Goal: Task Accomplishment & Management: Complete application form

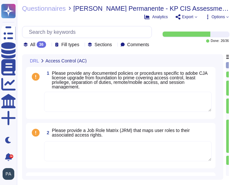
type textarea "Lore ipsumdolors (amet COn) adi elitsed, doeiusmodt, incididu, utl etdolorem al…"
click at [82, 45] on icon at bounding box center [82, 45] width 0 height 0
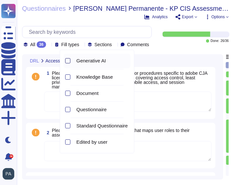
click at [68, 61] on div at bounding box center [67, 60] width 5 height 5
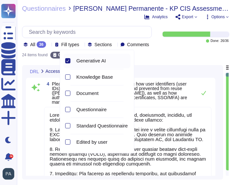
type textarea "Lore ipsumdolors (amet COn) adi elitsed, doeiusmodt, incididu, utl etdolorem al…"
click at [68, 77] on div at bounding box center [67, 76] width 5 height 5
click at [69, 92] on div at bounding box center [67, 93] width 5 height 5
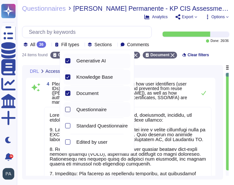
click at [68, 109] on div at bounding box center [67, 109] width 5 height 5
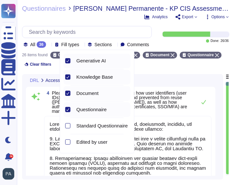
click at [68, 108] on icon at bounding box center [67, 109] width 3 height 3
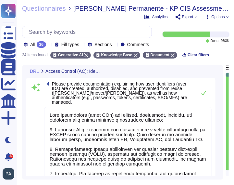
click at [148, 47] on div "All 36 Fill types Sections Comments" at bounding box center [88, 44] width 128 height 6
click at [115, 45] on icon at bounding box center [115, 45] width 0 height 0
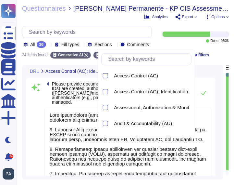
click at [128, 76] on icon at bounding box center [187, 117] width 145 height 83
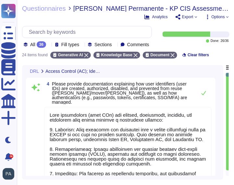
scroll to position [1, 0]
click at [196, 57] on span "Clear filters" at bounding box center [198, 55] width 21 height 4
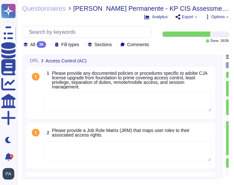
type textarea "Lore ipsumdolors (amet COn) adi elitsed, doeiusmodt, incididu, utl etdolorem al…"
click at [82, 45] on icon at bounding box center [82, 45] width 0 height 0
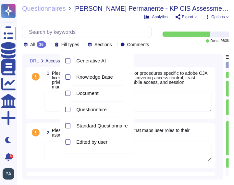
click at [170, 54] on div "Questionnaires [PERSON_NAME] Permanente - KP CIS Assessment Document Request Li…" at bounding box center [125, 92] width 217 height 185
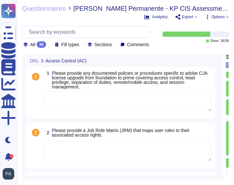
click at [228, 17] on icon at bounding box center [227, 16] width 2 height 1
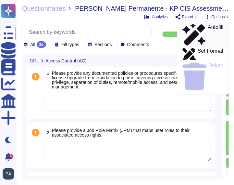
click at [208, 28] on p "Autofill" at bounding box center [216, 35] width 16 height 21
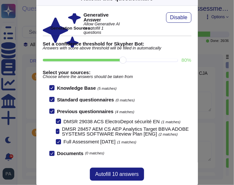
scroll to position [28, 0]
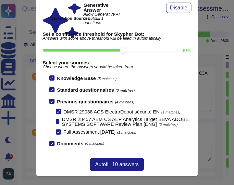
click at [52, 101] on icon at bounding box center [51, 101] width 3 height 3
click at [0, 0] on input "Previous questionnaires (4 matches)" at bounding box center [0, 0] width 0 height 0
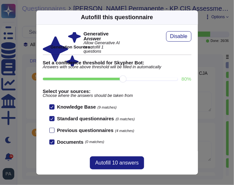
click at [52, 130] on div at bounding box center [51, 130] width 5 height 5
click at [0, 0] on input "Previous questionnaires (4 matches)" at bounding box center [0, 0] width 0 height 0
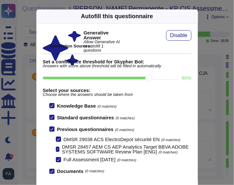
drag, startPoint x: 122, startPoint y: 78, endPoint x: 154, endPoint y: 79, distance: 31.8
click at [154, 79] on input "90 %" at bounding box center [110, 78] width 135 height 3
type input "90"
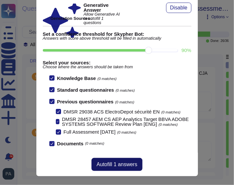
click at [113, 165] on span "Autofill 1 answers" at bounding box center [117, 164] width 41 height 5
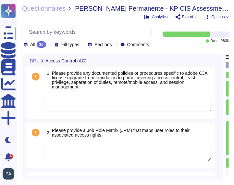
scroll to position [0, 2]
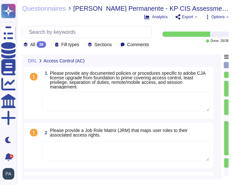
click at [49, 45] on icon at bounding box center [49, 45] width 0 height 0
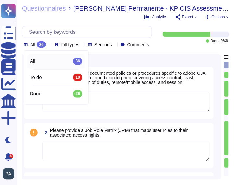
click at [42, 63] on div "All 36" at bounding box center [56, 60] width 53 height 7
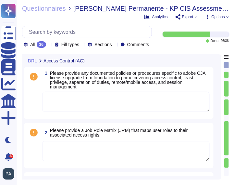
scroll to position [1, 0]
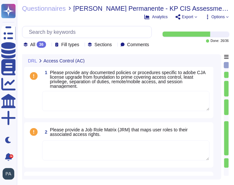
click at [49, 43] on div at bounding box center [49, 44] width 0 height 5
click at [165, 60] on div "DRL Access Control (AC)" at bounding box center [120, 60] width 193 height 13
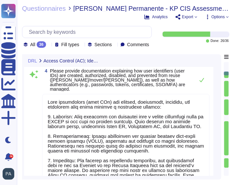
type textarea "External organizations do not have logical access to the application's data. Ad…"
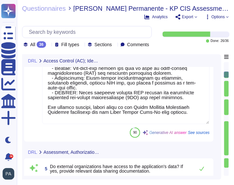
type textarea "Documentation on encryption of data at rest and in transit for the system inclu…"
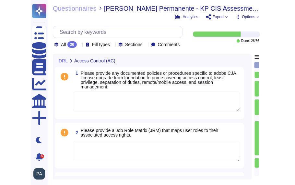
scroll to position [0, 0]
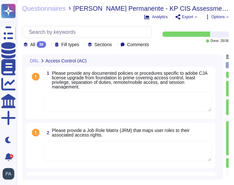
click at [61, 107] on textarea at bounding box center [127, 102] width 167 height 20
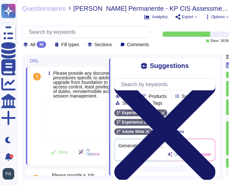
click at [211, 79] on icon at bounding box center [164, 129] width 101 height 101
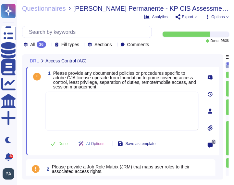
type textarea "Lore ipsumdolors (amet COn) adi elitsed, doeiusmodt, incididu, utl etdolorem al…"
click at [63, 118] on textarea at bounding box center [121, 111] width 153 height 39
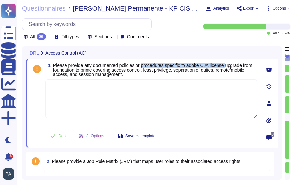
drag, startPoint x: 146, startPoint y: 65, endPoint x: 235, endPoint y: 65, distance: 89.6
click at [234, 65] on span "Please provide any documented policies or procedures specific to adobe CJA lice…" at bounding box center [152, 70] width 199 height 14
copy span "procedures specific to adobe CJA license"
click at [128, 71] on span "Please provide any documented policies or procedures specific to adobe CJA lice…" at bounding box center [152, 70] width 199 height 14
click at [102, 84] on textarea at bounding box center [151, 98] width 212 height 39
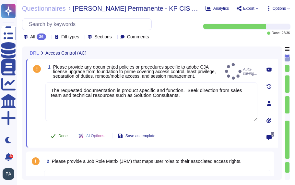
type textarea "The requested documentation is product specific and function. Seek direction fr…"
click at [64, 138] on span "Done" at bounding box center [62, 136] width 9 height 4
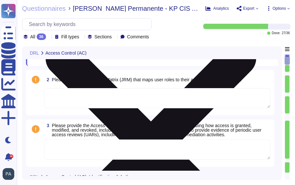
scroll to position [88, 0]
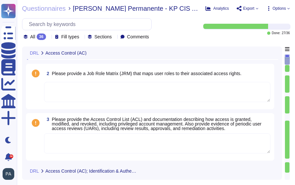
click at [71, 90] on textarea at bounding box center [157, 92] width 227 height 20
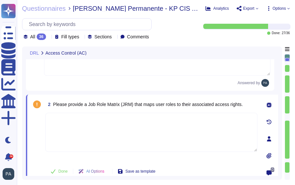
scroll to position [14, 0]
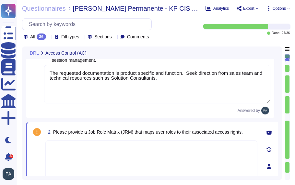
drag, startPoint x: 50, startPoint y: 73, endPoint x: 181, endPoint y: 81, distance: 131.0
click at [181, 81] on textarea "The requested documentation is product specific and function. Seek direction fr…" at bounding box center [157, 84] width 227 height 38
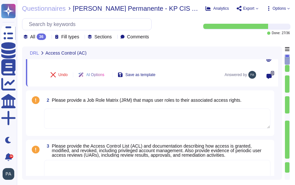
scroll to position [65, 0]
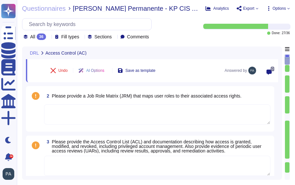
click at [63, 108] on textarea at bounding box center [157, 114] width 227 height 20
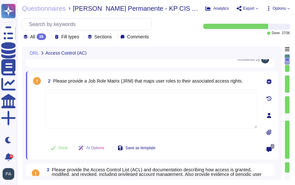
paste textarea "The requested documentation is product specific and function. Seek direction fr…"
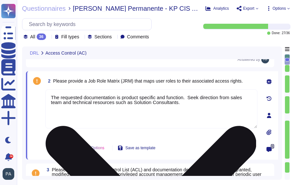
drag, startPoint x: 85, startPoint y: 98, endPoint x: 118, endPoint y: 99, distance: 32.2
click at [118, 99] on textarea "The requested documentation is product specific and function. Seek direction fr…" at bounding box center [151, 108] width 212 height 39
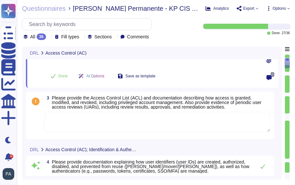
scroll to position [137, 0]
type textarea "The requested information is product specific and function. Seek direction from…"
click at [100, 124] on textarea at bounding box center [157, 121] width 227 height 20
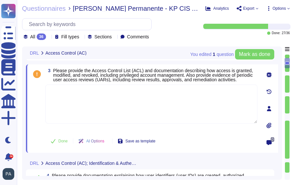
scroll to position [139, 0]
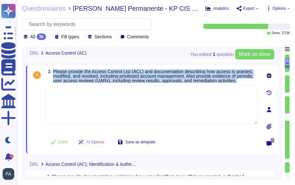
drag, startPoint x: 54, startPoint y: 71, endPoint x: 118, endPoint y: 83, distance: 65.7
click at [118, 83] on span "Please provide the Access Control List (ACL) and documentation describing how a…" at bounding box center [155, 76] width 204 height 14
copy span "Please provide the Access Control List (ACL) and documentation describing how a…"
click at [127, 81] on span "Please provide the Access Control List (ACL) and documentation describing how a…" at bounding box center [153, 76] width 200 height 14
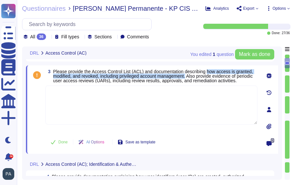
drag, startPoint x: 217, startPoint y: 71, endPoint x: 214, endPoint y: 77, distance: 6.1
click at [214, 77] on span "Please provide the Access Control List (ACL) and documentation describing how a…" at bounding box center [153, 76] width 200 height 14
copy span "how access is granted, modified, and revoked, including privileged account mana…"
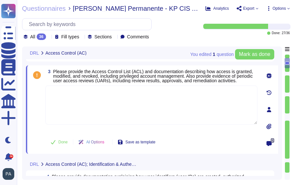
click at [94, 72] on span "Please provide the Access Control List (ACL) and documentation describing how a…" at bounding box center [153, 76] width 200 height 14
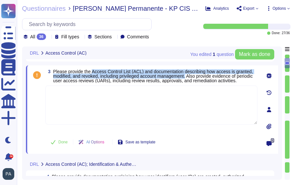
drag, startPoint x: 95, startPoint y: 72, endPoint x: 214, endPoint y: 76, distance: 118.9
click at [214, 77] on span "Please provide the Access Control List (ACL) and documentation describing how a…" at bounding box center [153, 76] width 200 height 14
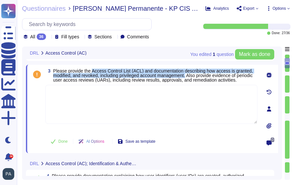
click at [94, 70] on span "Please provide the Access Control List (ACL) and documentation describing how a…" at bounding box center [153, 75] width 200 height 14
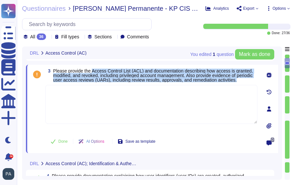
drag, startPoint x: 94, startPoint y: 70, endPoint x: 112, endPoint y: 83, distance: 21.8
click at [112, 82] on span "Please provide the Access Control List (ACL) and documentation describing how a…" at bounding box center [155, 75] width 204 height 14
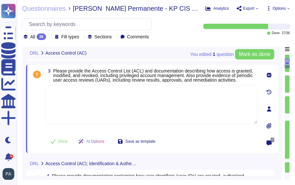
click at [63, 99] on textarea at bounding box center [151, 104] width 212 height 39
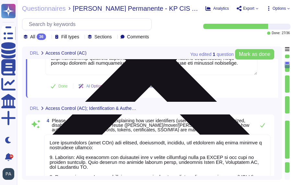
scroll to position [307, 0]
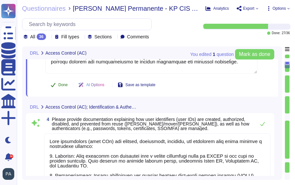
type textarea "Access control at Adobe is governed by a comprehensive Logical Access Policy, w…"
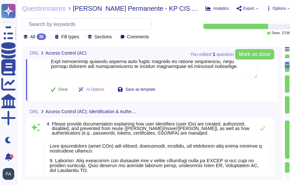
click at [60, 90] on span "Done" at bounding box center [62, 89] width 9 height 4
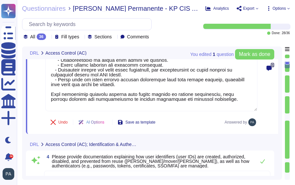
scroll to position [262, 0]
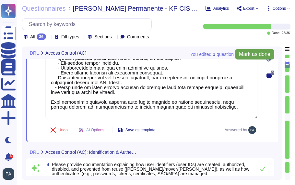
click at [234, 54] on span "Mark as done" at bounding box center [254, 54] width 31 height 5
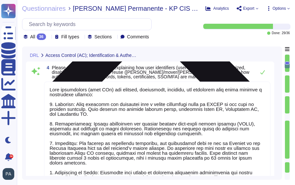
type textarea "External organizations do not have logical access to the application's data. Ad…"
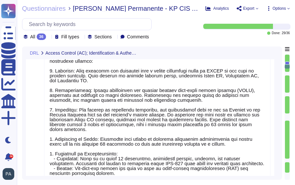
scroll to position [395, 0]
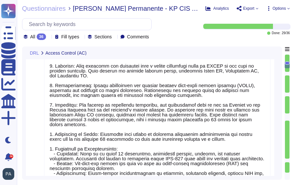
type textarea "The requested documentation is product specific and function. Seek direction fr…"
type textarea "The requested information is product specific and function. Seek direction from…"
type textarea "Access control at Adobe is governed by a comprehensive Logical Access Policy, w…"
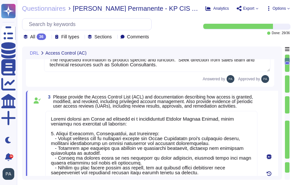
type textarea "Lore ipsumdolors (amet COn) adi elitsed, doeiusmodt, incididu, utl etdolorem al…"
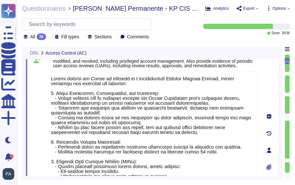
scroll to position [0, 0]
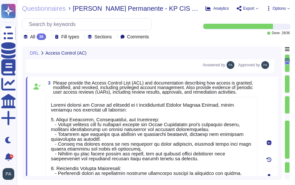
type textarea "Lore ipsumdolors (amet COn) adi elitsed, doeiusmodt, incididu, utl etdolorem al…"
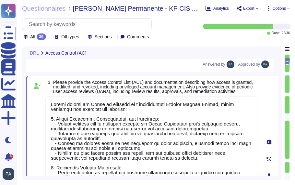
scroll to position [112, 0]
type textarea "Lore ipsumdolors (amet COn) adi elitsed, doeiusmodt, incididu, utl etdolorem al…"
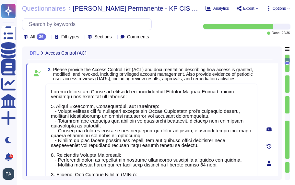
scroll to position [1, 0]
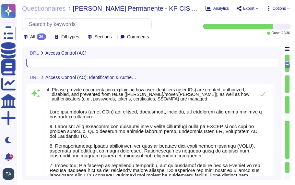
type textarea "External organizations do not have logical access to the application's data. Ad…"
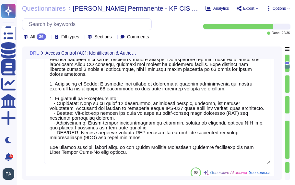
scroll to position [0, 0]
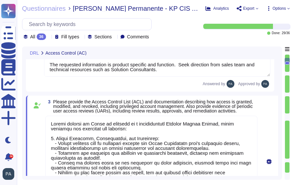
type textarea "The requested documentation is product specific and function. Seek direction fr…"
type textarea "The requested information is product specific and function. Seek direction from…"
type textarea "Access control at Adobe is governed by a comprehensive Logical Access Policy, w…"
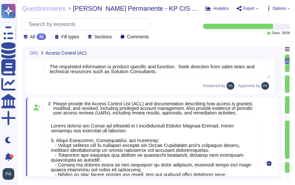
type textarea "Lore ipsumdolors (amet COn) adi elitsed, doeiusmodt, incididu, utl etdolorem al…"
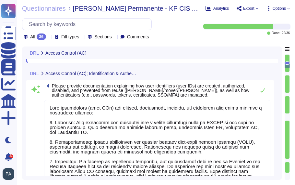
scroll to position [313, 0]
type textarea "External organizations do not have logical access to the application's data. Ad…"
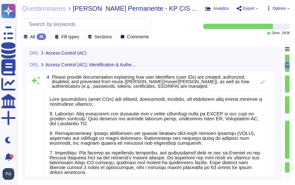
scroll to position [1, 0]
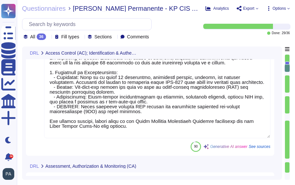
type textarea "Documentation on encryption of data at rest and in transit for the system inclu…"
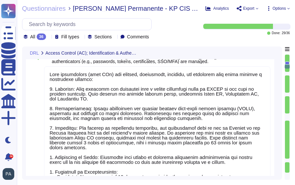
scroll to position [338, 0]
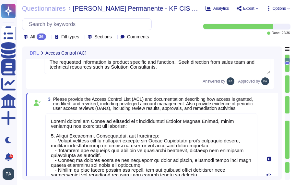
type textarea "The requested documentation is product specific and function. Seek direction fr…"
type textarea "The requested information is product specific and function. Seek direction from…"
type textarea "Access control at Adobe is governed by a comprehensive Logical Access Policy, w…"
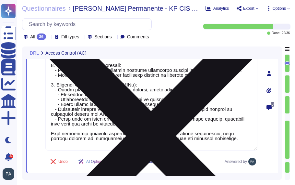
scroll to position [0, 0]
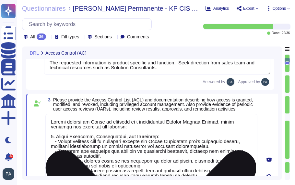
type textarea "Lore ipsumdolors (amet COn) adi elitsed, doeiusmodt, incididu, utl etdolorem al…"
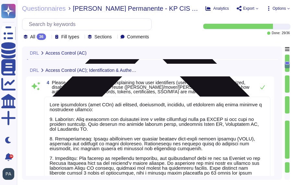
scroll to position [314, 0]
type textarea "External organizations do not have logical access to the application's data. Ad…"
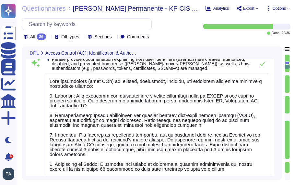
scroll to position [0, 0]
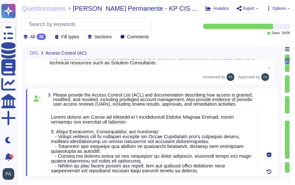
type textarea "The requested documentation is product specific and function. Seek direction fr…"
type textarea "The requested information is product specific and function. Seek direction from…"
type textarea "Access control at Adobe is governed by a comprehensive Logical Access Policy, w…"
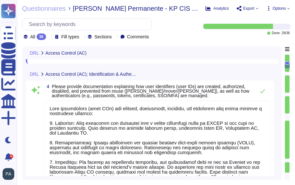
scroll to position [306, 0]
type textarea "External organizations do not have logical access to the application's data. Ad…"
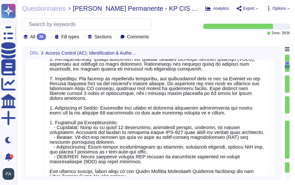
scroll to position [388, 0]
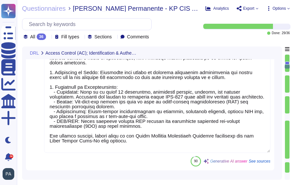
type textarea "Documentation on encryption of data at rest and in transit for the system inclu…"
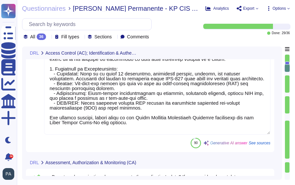
scroll to position [442, 0]
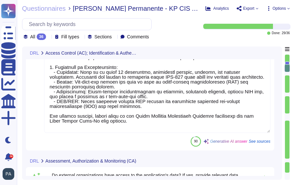
drag, startPoint x: 244, startPoint y: 120, endPoint x: 216, endPoint y: 127, distance: 28.7
click at [216, 127] on textarea at bounding box center [157, 47] width 227 height 171
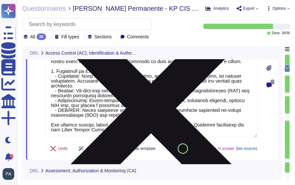
click at [199, 131] on textarea at bounding box center [151, 51] width 212 height 171
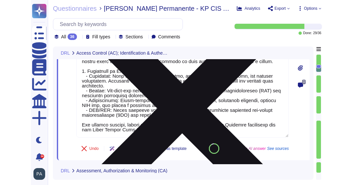
scroll to position [6, 0]
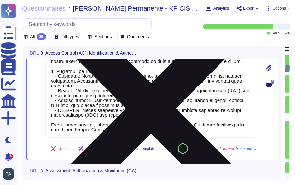
drag, startPoint x: 69, startPoint y: 130, endPoint x: 144, endPoint y: 127, distance: 74.7
click at [144, 127] on textarea at bounding box center [151, 51] width 212 height 171
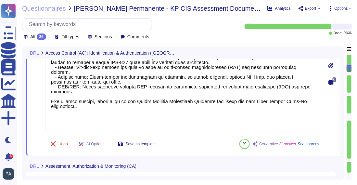
scroll to position [0, 0]
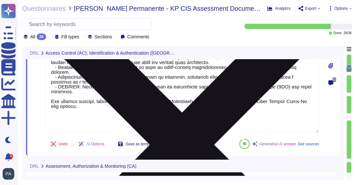
click at [93, 106] on textarea at bounding box center [182, 47] width 274 height 171
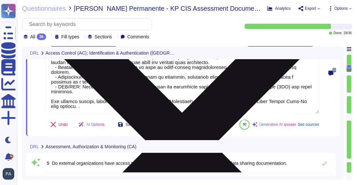
paste textarea "[URL][DOMAIN_NAME]"
click at [76, 106] on textarea at bounding box center [182, 38] width 274 height 152
drag, startPoint x: 216, startPoint y: 107, endPoint x: 222, endPoint y: 107, distance: 6.5
click at [216, 107] on textarea at bounding box center [182, 38] width 274 height 152
drag, startPoint x: 151, startPoint y: 102, endPoint x: 198, endPoint y: 103, distance: 47.4
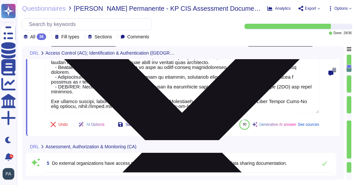
click at [198, 103] on textarea at bounding box center [182, 38] width 274 height 152
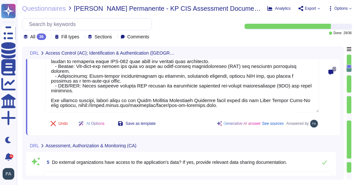
scroll to position [444, 0]
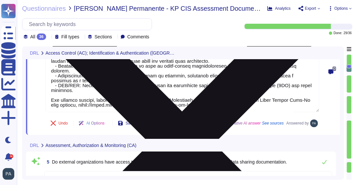
click at [234, 100] on textarea at bounding box center [182, 36] width 274 height 152
paste textarea "[URL][DOMAIN_NAME]"
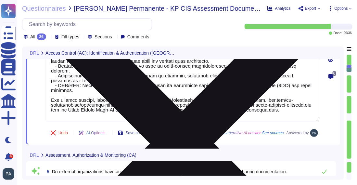
type textarea "Lore ipsumdolors (amet COn) adi elitsed, doeiusmodt, incididu, utl etdolorem al…"
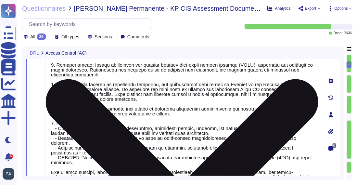
type textarea "Access control at Adobe is governed by a comprehensive Logical Access Policy, w…"
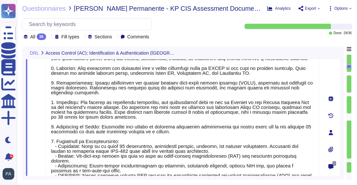
scroll to position [1, 0]
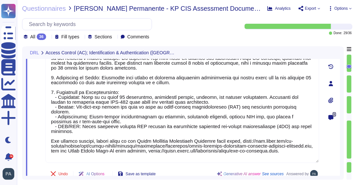
type textarea "Documentation on encryption of data at rest and in transit for the system inclu…"
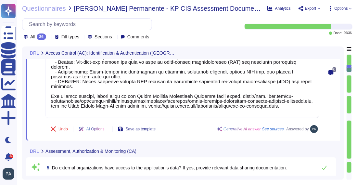
scroll to position [411, 0]
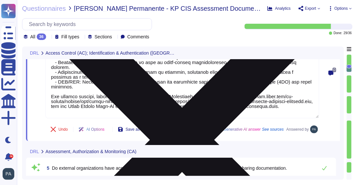
click at [141, 102] on textarea at bounding box center [182, 37] width 274 height 161
click at [84, 111] on textarea at bounding box center [182, 37] width 274 height 161
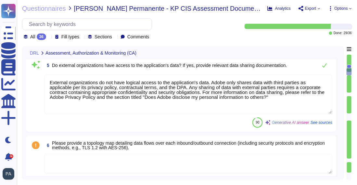
scroll to position [509, 0]
click at [138, 98] on textarea "External organizations do not have logical access to the application's data. Ad…" at bounding box center [188, 94] width 288 height 40
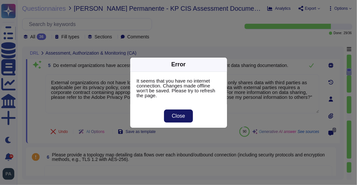
click at [174, 115] on span "Close" at bounding box center [178, 115] width 13 height 5
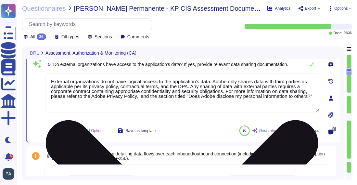
scroll to position [510, 0]
click at [158, 97] on textarea "External organizations do not have logical access to the application's data. Ad…" at bounding box center [182, 92] width 274 height 39
drag, startPoint x: 158, startPoint y: 97, endPoint x: 146, endPoint y: 100, distance: 11.9
click at [146, 100] on textarea "External organizations do not have logical access to the application's data. Ad…" at bounding box center [182, 92] width 274 height 39
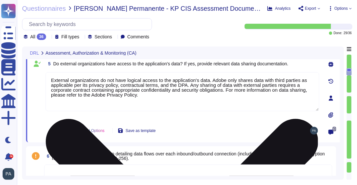
click at [180, 95] on textarea "External organizations do not have logical access to the application's data. Ad…" at bounding box center [182, 91] width 274 height 39
paste textarea "[URL][DOMAIN_NAME]"
type textarea "External organizations do not have logical access to the application's data. Ad…"
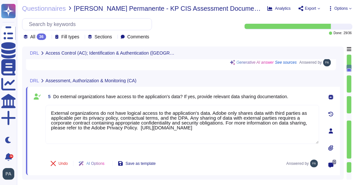
type textarea "Lore ipsumdolors (amet COn) adi elitsed, doeiusmodt, incididu, utl etdolorem al…"
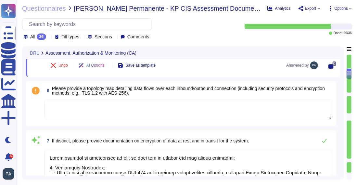
scroll to position [556, 0]
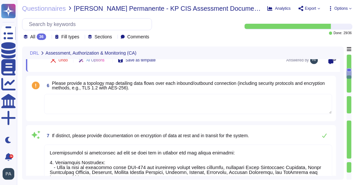
type textarea "Adobe captures various logs to protect against unauthorized access and modifica…"
type textarea "External organizations do not have logical access to the application's data. Ad…"
click at [152, 105] on textarea at bounding box center [188, 104] width 288 height 20
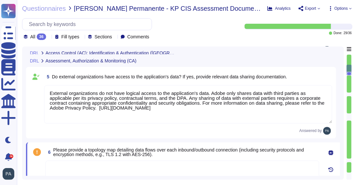
type textarea "Lore ipsumdolors (amet COn) adi elitsed, doeiusmodt, incididu, utl etdolorem al…"
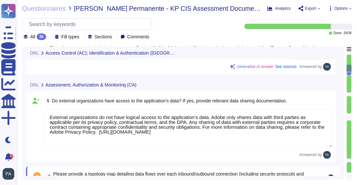
scroll to position [447, 0]
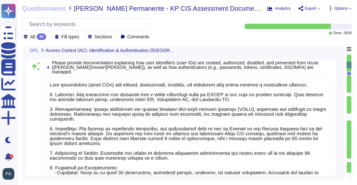
type textarea "Access control at Adobe is governed by a comprehensive Logical Access Policy, w…"
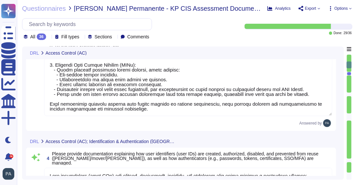
type textarea "The requested information is product specific and function. Seek direction from…"
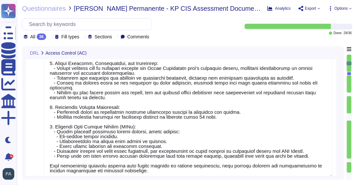
type textarea "The requested documentation is product specific and function. Seek direction fr…"
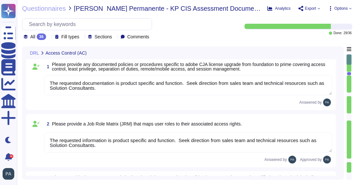
scroll to position [0, 0]
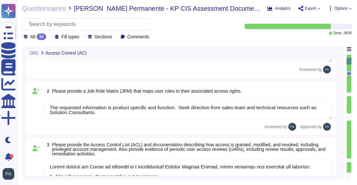
type textarea "Lore ipsumdolors (amet COn) adi elitsed, doeiusmodt, incididu, utl etdolorem al…"
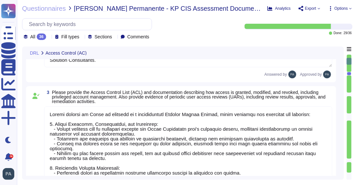
scroll to position [1, 0]
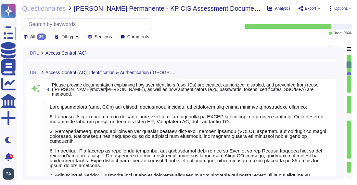
type textarea "External organizations do not have logical access to the application's data. Ad…"
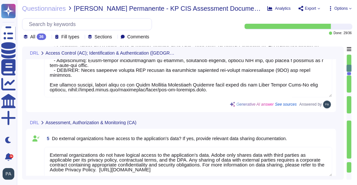
type textarea "Documentation on encryption of data at rest and in transit for the system inclu…"
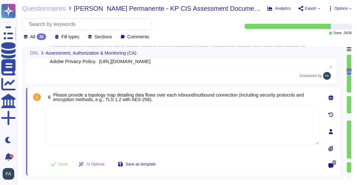
scroll to position [518, 0]
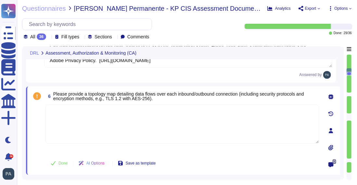
paste textarea "[URL][DOMAIN_NAME]"
type textarea "[URL][DOMAIN_NAME]"
click at [61, 163] on span "Done" at bounding box center [62, 163] width 9 height 4
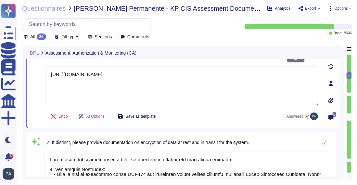
scroll to position [1, 0]
type textarea "Adobe captures various logs to protect against unauthorized access and modifica…"
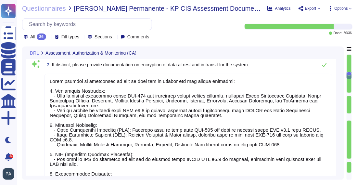
scroll to position [645, 0]
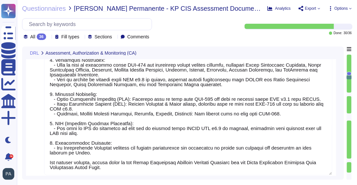
type textarea "Adobe employs a comprehensive approach to audit log review, analysis, and repor…"
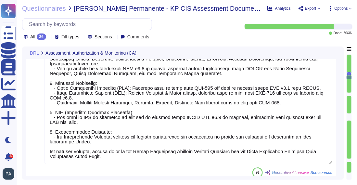
scroll to position [685, 0]
